Goal: Task Accomplishment & Management: Use online tool/utility

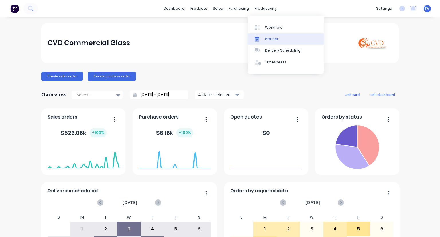
click at [270, 38] on div "Planner" at bounding box center [271, 38] width 13 height 5
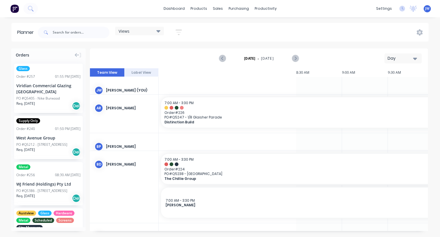
scroll to position [0, 512]
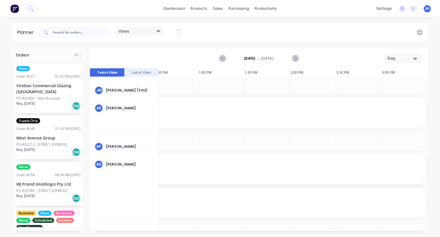
click at [161, 34] on div "Views" at bounding box center [139, 31] width 49 height 9
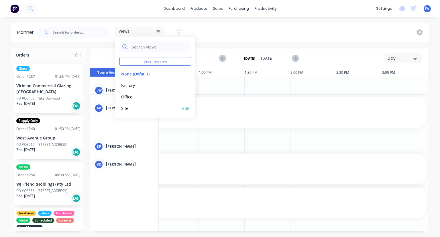
click at [130, 109] on button "Site" at bounding box center [150, 108] width 61 height 7
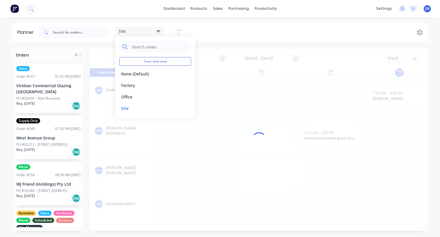
scroll to position [0, 0]
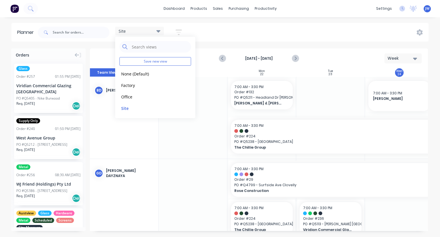
click at [246, 37] on div "Site Save new view None (Default) edit Factory edit Office edit Site edit Show/…" at bounding box center [233, 32] width 392 height 17
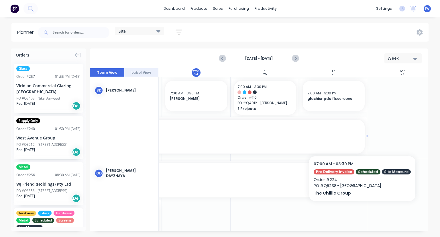
scroll to position [0, 214]
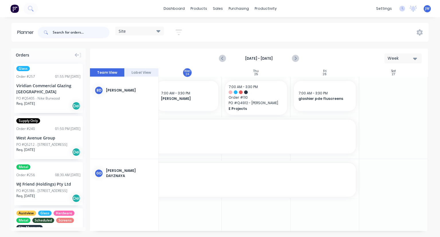
click at [64, 30] on input "text" at bounding box center [81, 32] width 57 height 11
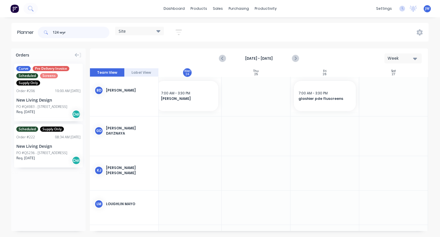
type input "124 wyr"
drag, startPoint x: 40, startPoint y: 106, endPoint x: 298, endPoint y: 86, distance: 258.4
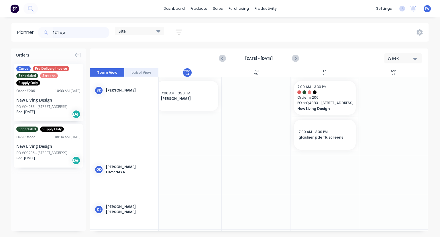
click at [71, 37] on input "124 wyr" at bounding box center [81, 32] width 57 height 11
drag, startPoint x: 69, startPoint y: 35, endPoint x: 27, endPoint y: 32, distance: 42.8
click at [27, 32] on header "Planner 124 wyr Site Save new view None (Default) edit Factory edit Office edit…" at bounding box center [219, 32] width 417 height 19
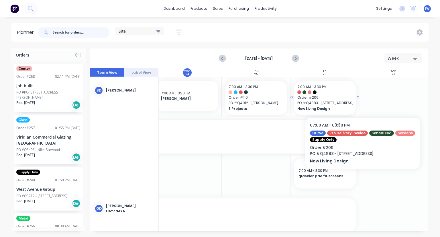
scroll to position [0, 214]
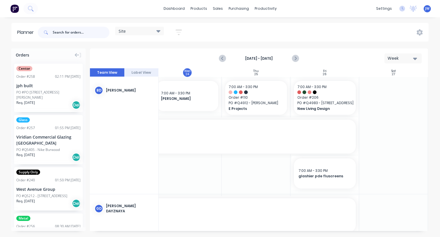
click at [71, 29] on input "text" at bounding box center [81, 32] width 57 height 11
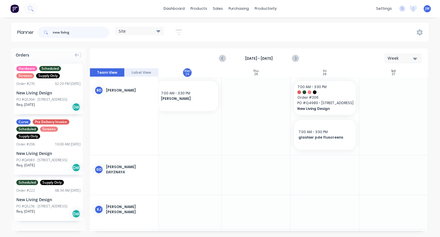
scroll to position [1, 0]
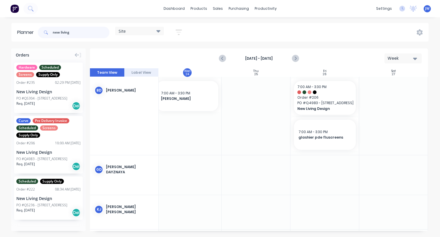
type input "new living"
drag, startPoint x: 72, startPoint y: 31, endPoint x: 24, endPoint y: 33, distance: 48.2
click at [24, 33] on header "Planner new living Site Save new view None (Default) edit Factory edit Office e…" at bounding box center [219, 32] width 417 height 19
click at [294, 59] on icon "Next page" at bounding box center [295, 58] width 7 height 7
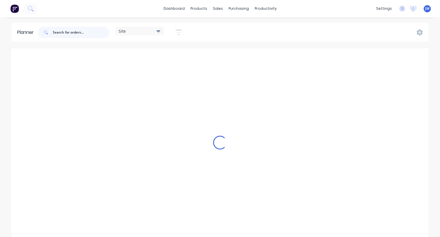
scroll to position [0, 0]
